Goal: Information Seeking & Learning: Find specific fact

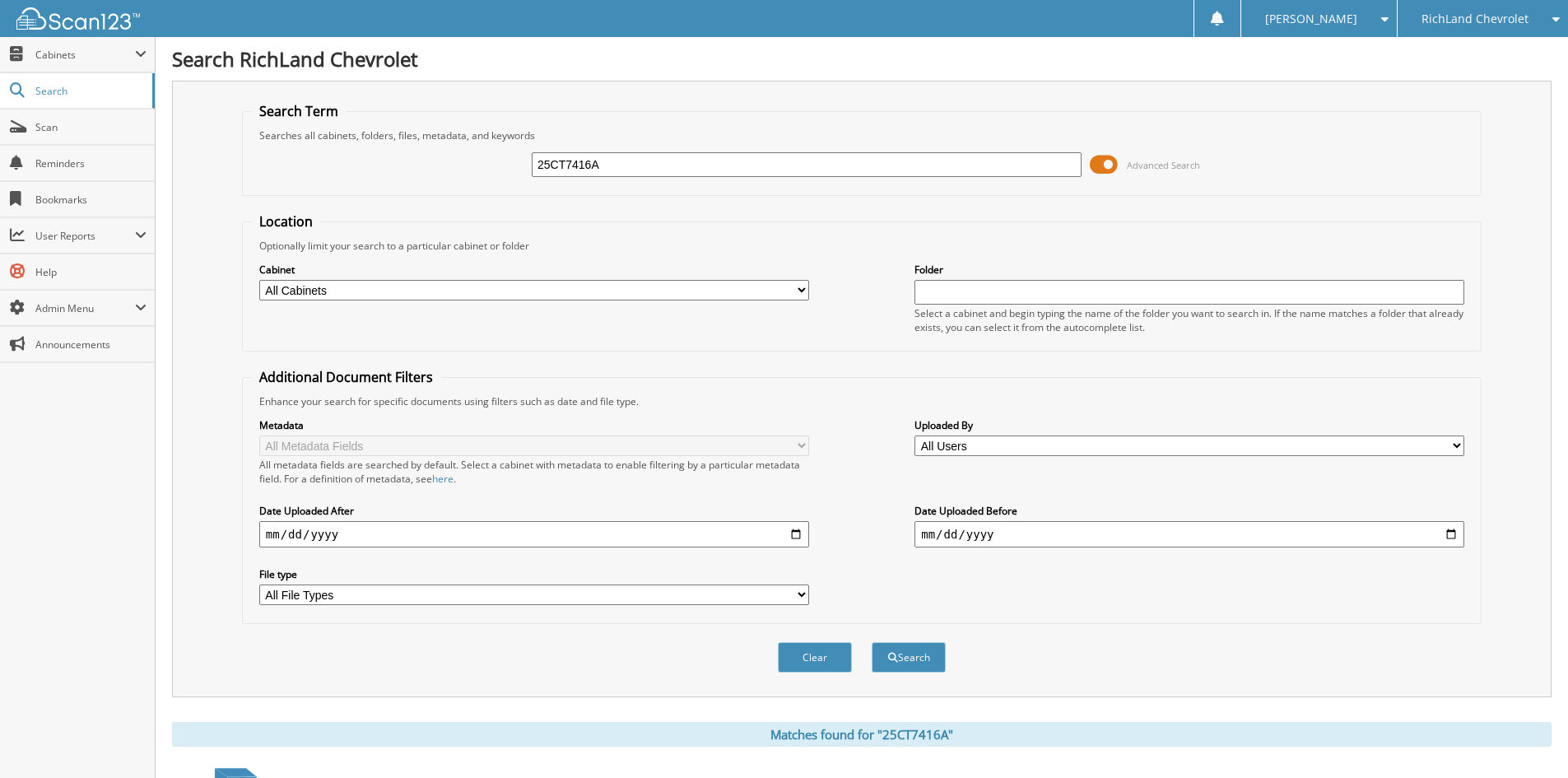
click at [700, 157] on input "25CT7416A" at bounding box center [806, 164] width 549 height 25
paste input "GT0118R"
type input "25GT0118R"
click at [871, 642] on button "Search" at bounding box center [908, 657] width 74 height 31
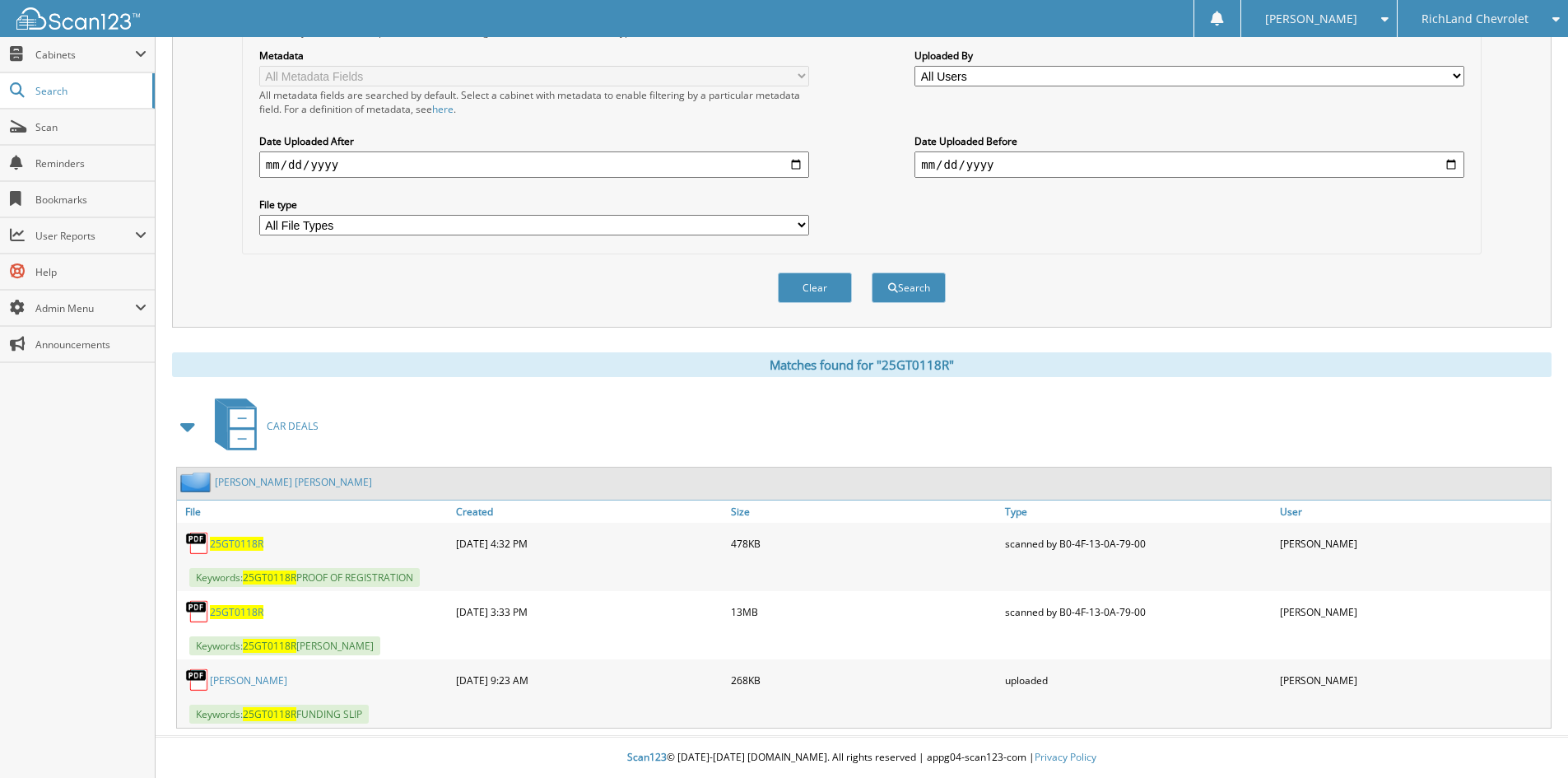
click at [249, 544] on span "25GT0118R" at bounding box center [236, 544] width 53 height 14
click at [250, 613] on span "25GT0118R" at bounding box center [236, 612] width 53 height 14
